Goal: Information Seeking & Learning: Learn about a topic

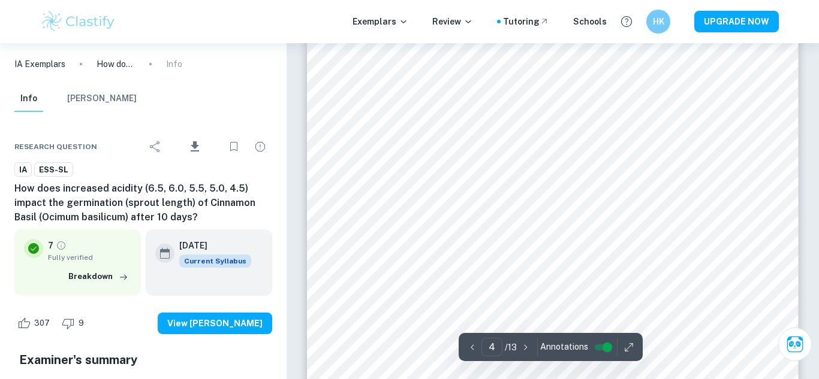
scroll to position [2529, 0]
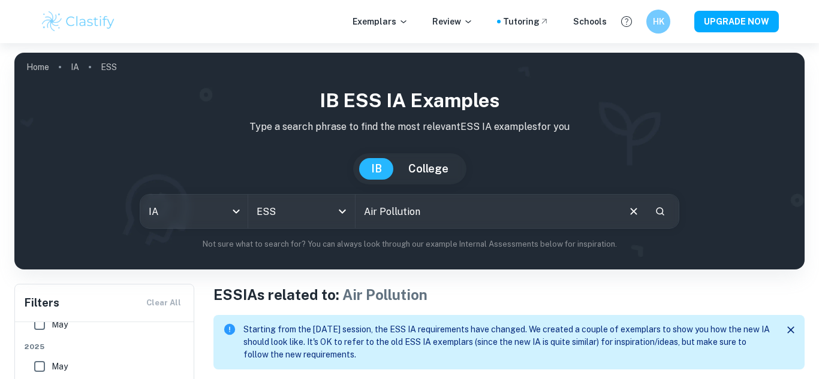
click at [444, 206] on input "Air Pollution" at bounding box center [486, 212] width 262 height 34
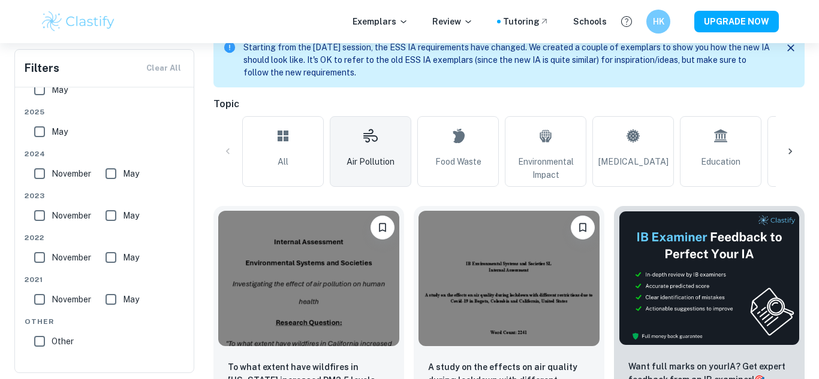
scroll to position [283, 0]
click at [791, 155] on icon at bounding box center [790, 151] width 12 height 12
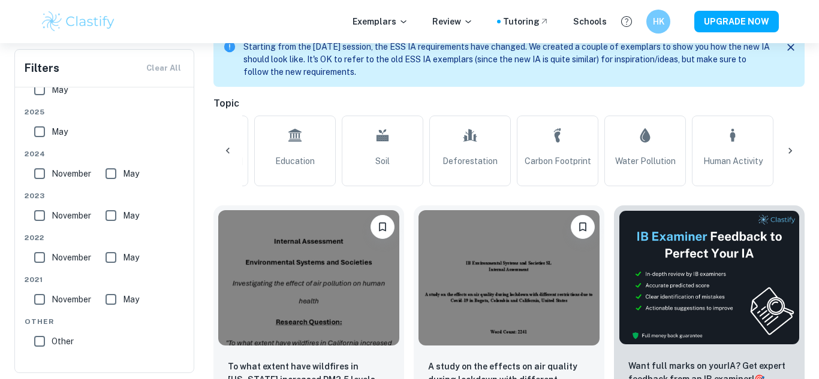
scroll to position [0, 482]
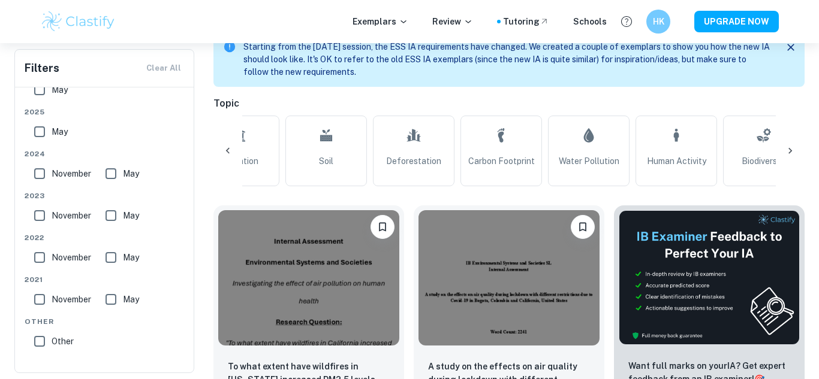
click at [222, 155] on icon at bounding box center [228, 151] width 12 height 12
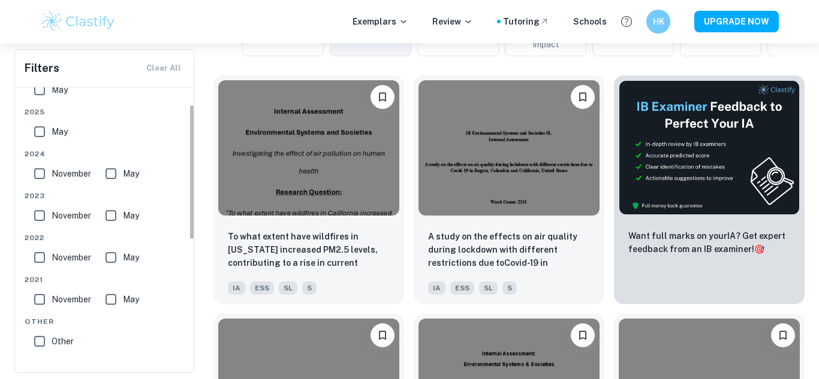
scroll to position [0, 0]
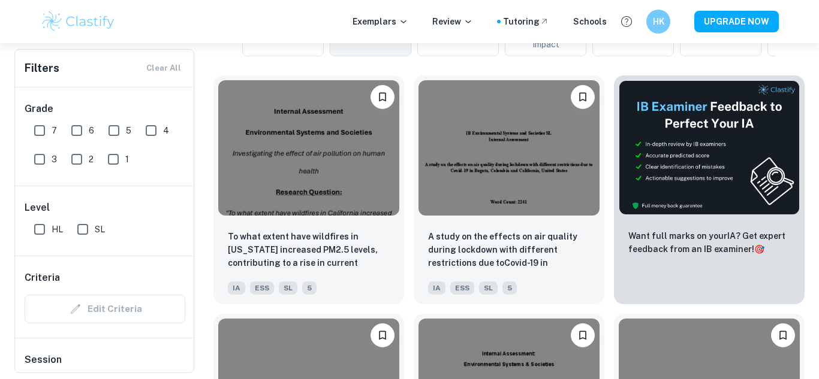
click at [43, 133] on input "7" at bounding box center [40, 131] width 24 height 24
checkbox input "true"
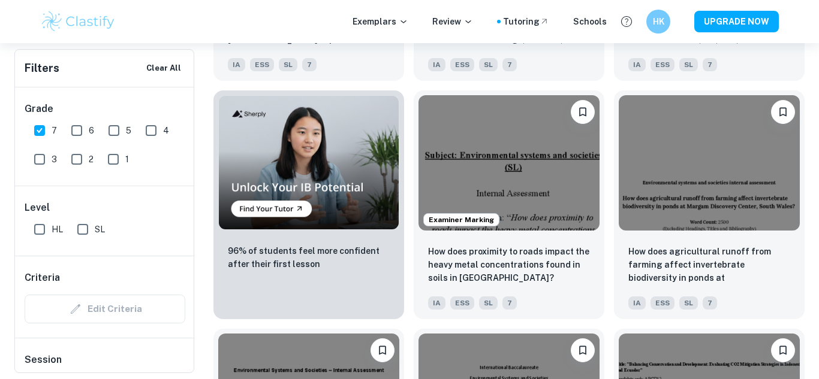
scroll to position [918, 0]
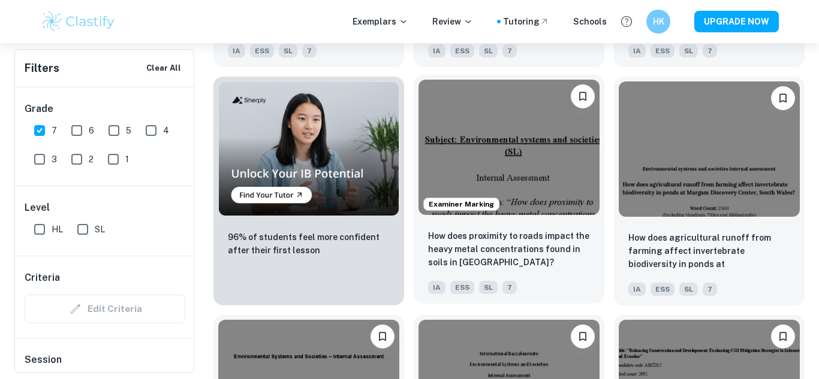
click at [506, 167] on img at bounding box center [508, 147] width 181 height 135
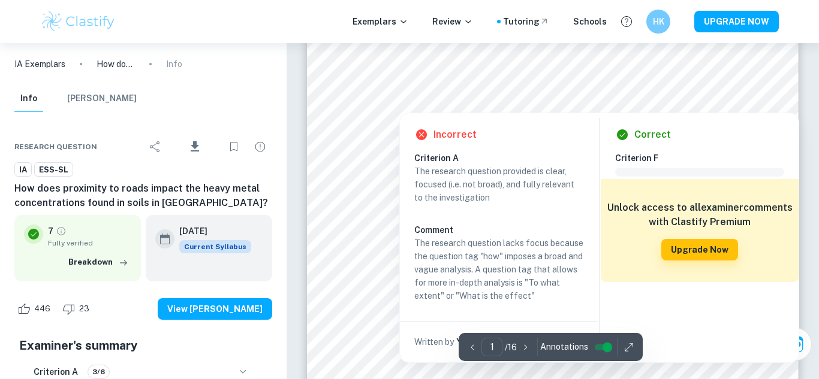
scroll to position [288, 0]
